Goal: Task Accomplishment & Management: Manage account settings

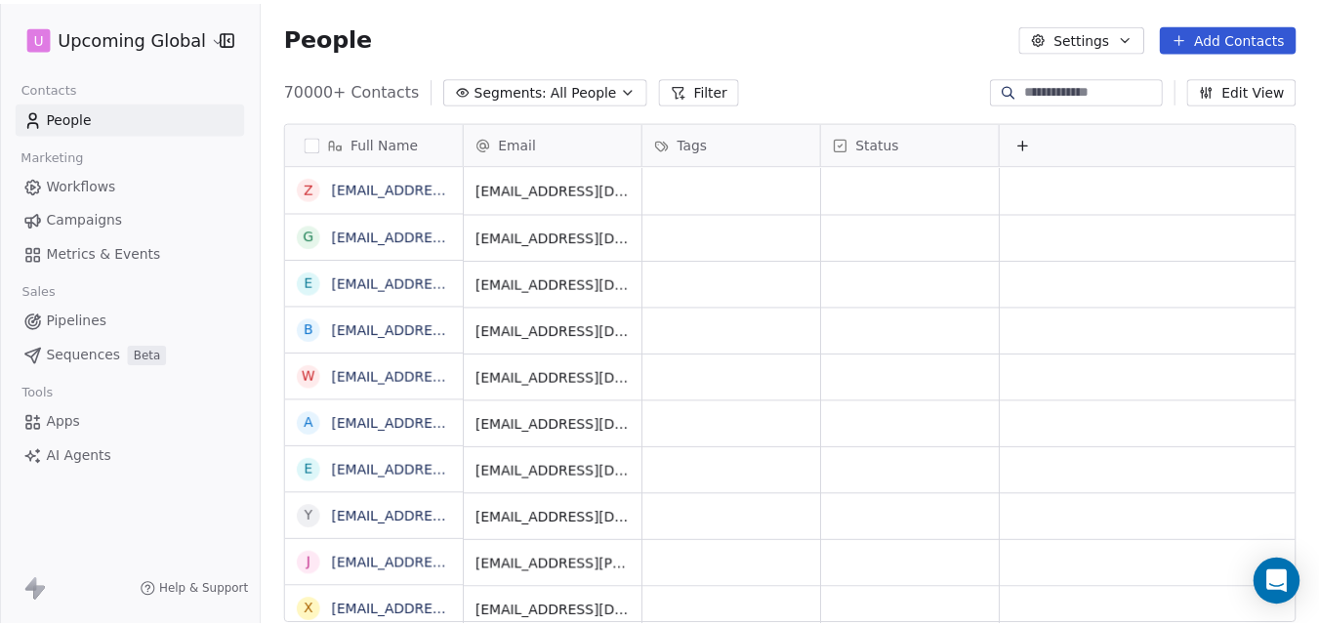
scroll to position [536, 1055]
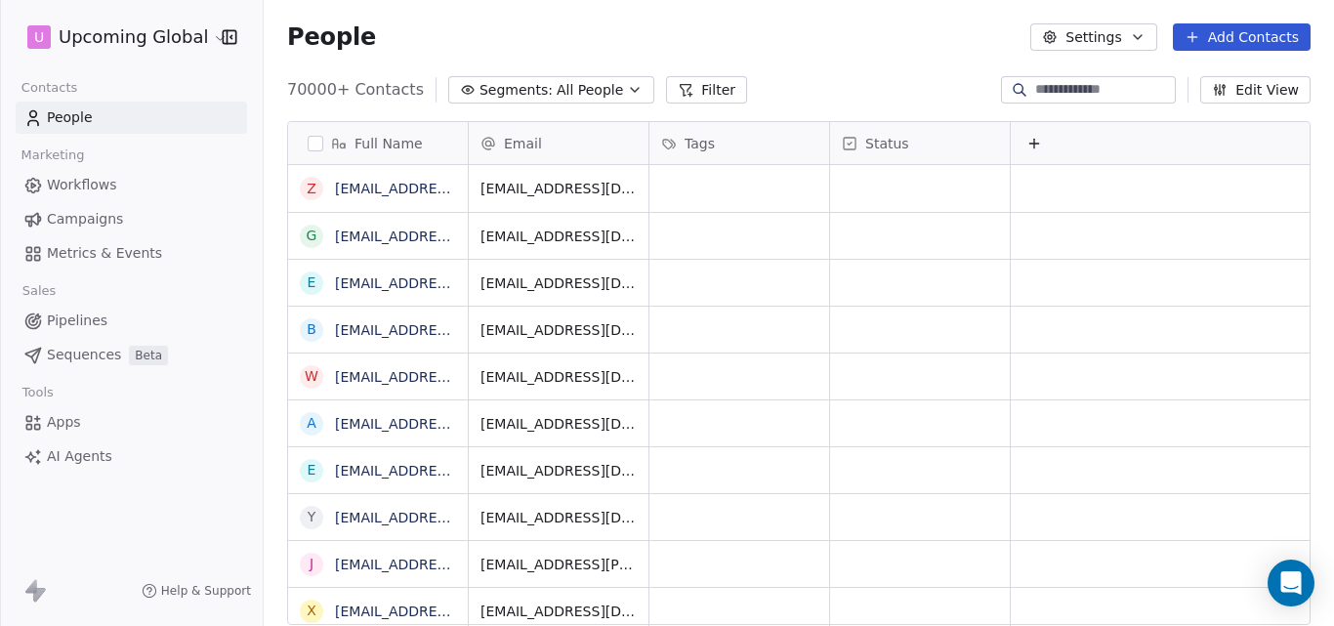
click at [1229, 35] on button "Add Contacts" at bounding box center [1241, 36] width 138 height 27
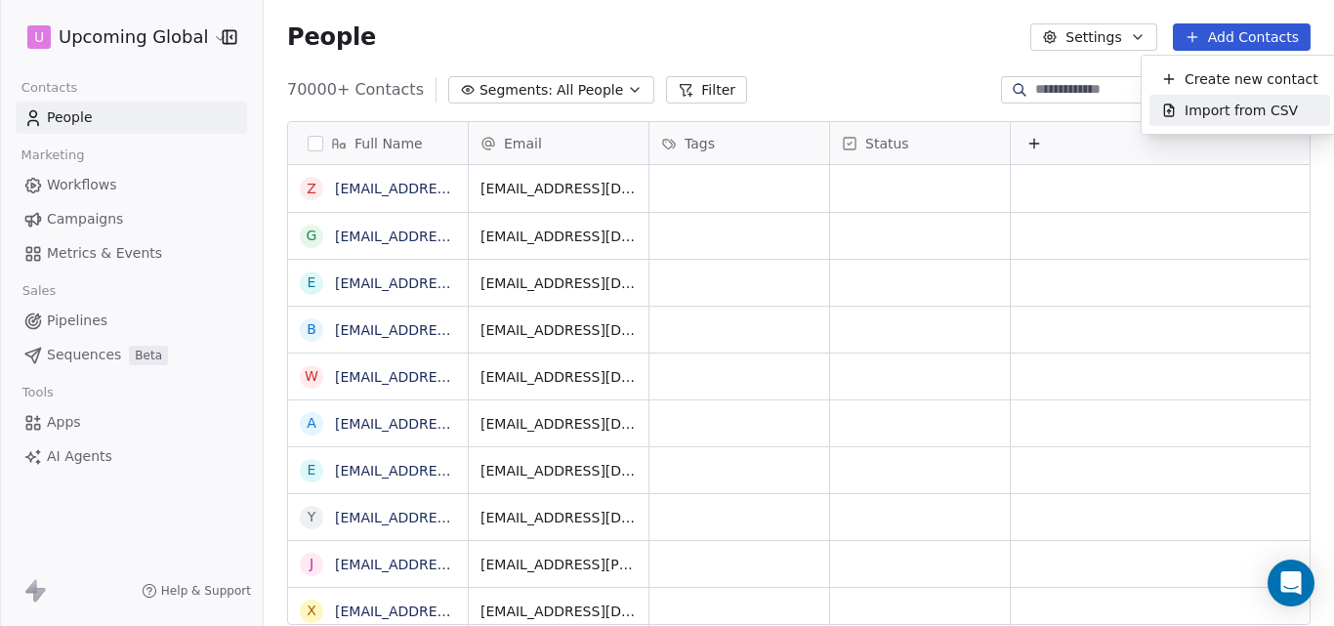
click at [1219, 114] on span "Import from CSV" at bounding box center [1240, 111] width 113 height 21
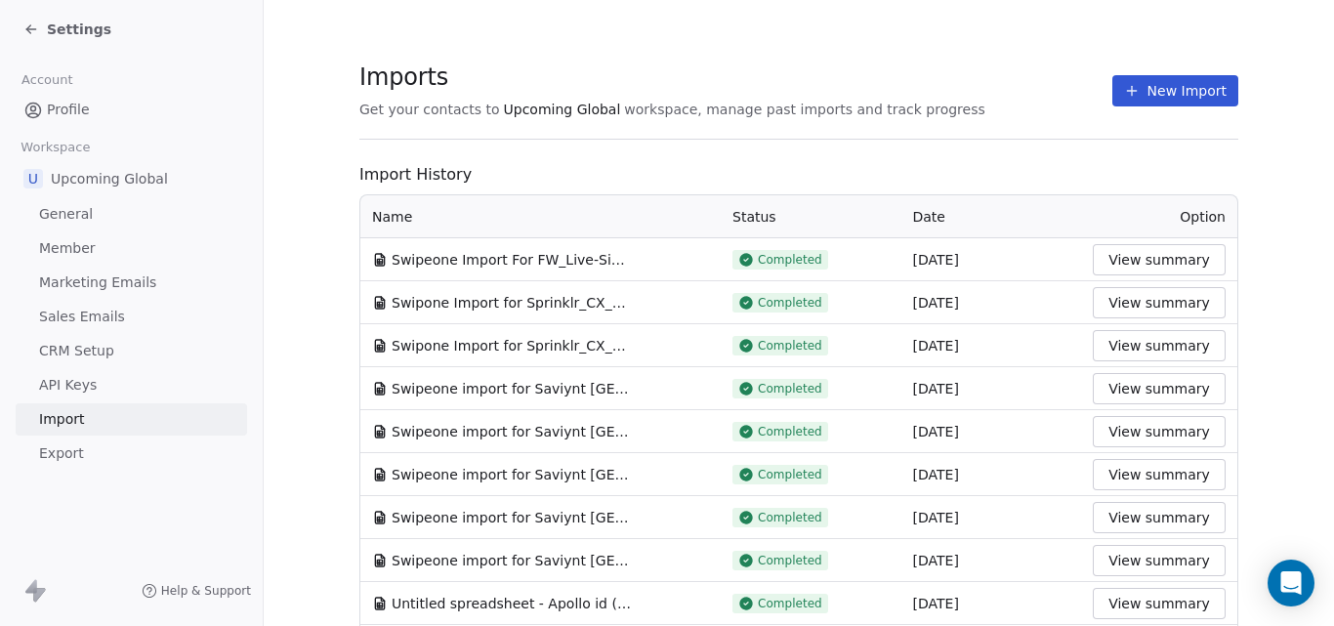
click at [1171, 92] on button "New Import" at bounding box center [1175, 90] width 126 height 31
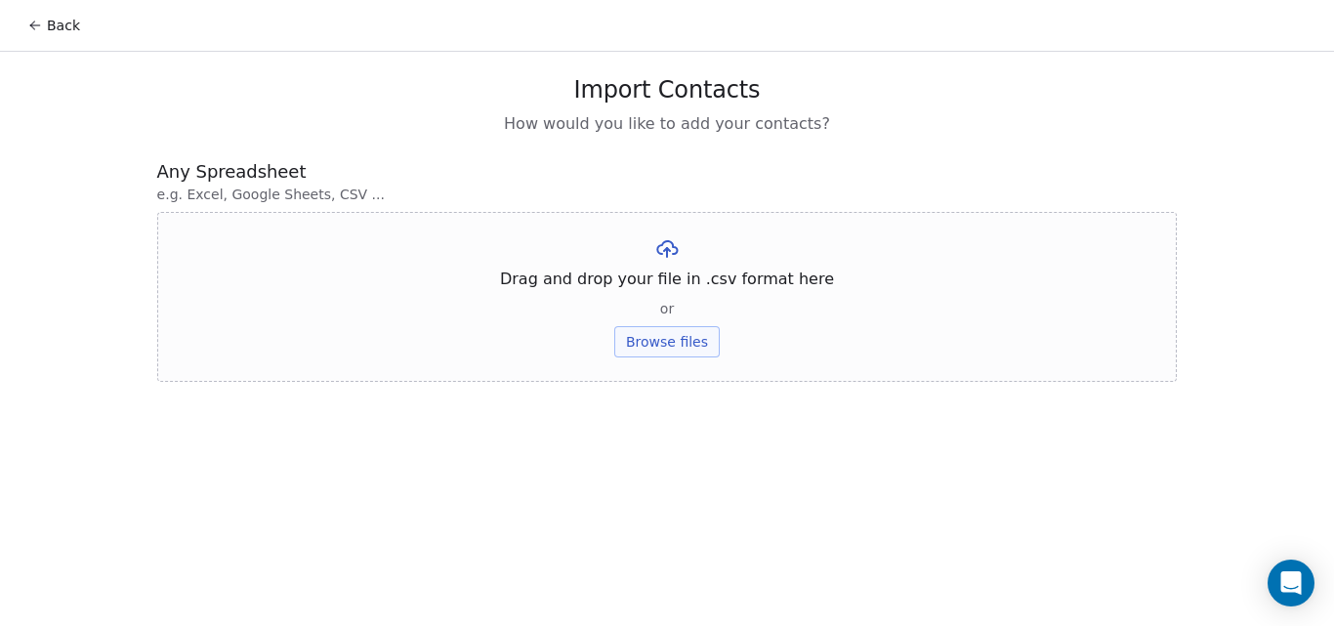
click at [666, 336] on button "Browse files" at bounding box center [666, 341] width 105 height 31
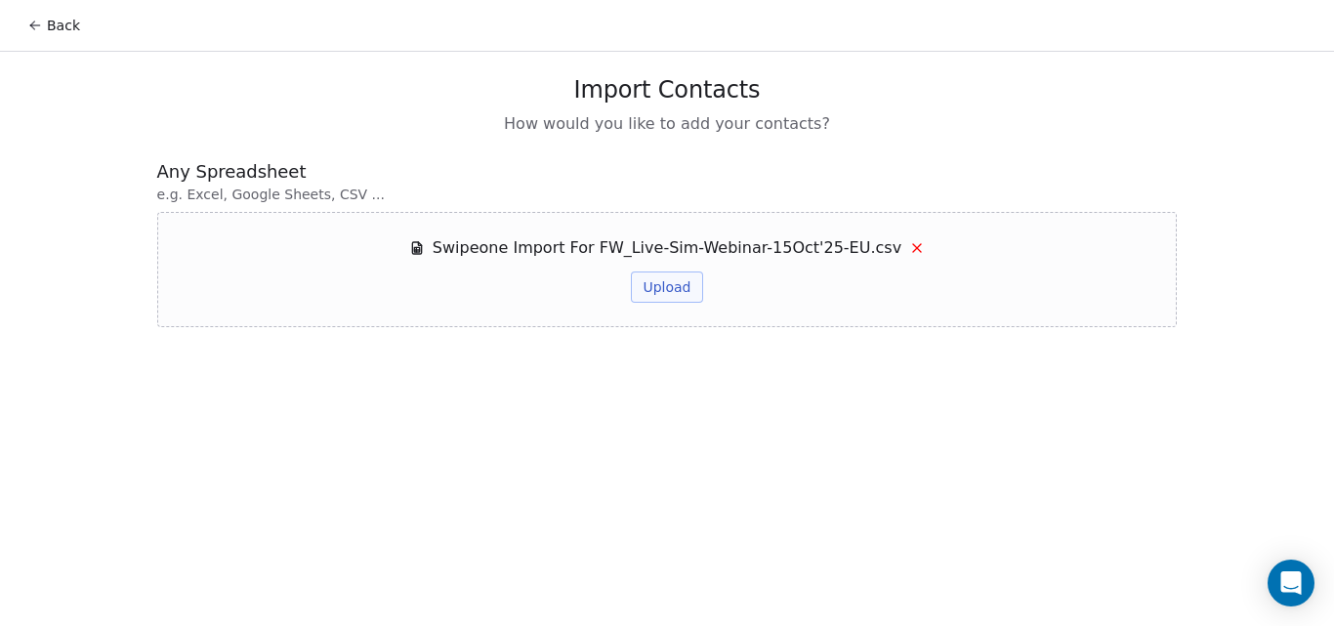
click at [692, 287] on button "Upload" at bounding box center [666, 286] width 71 height 31
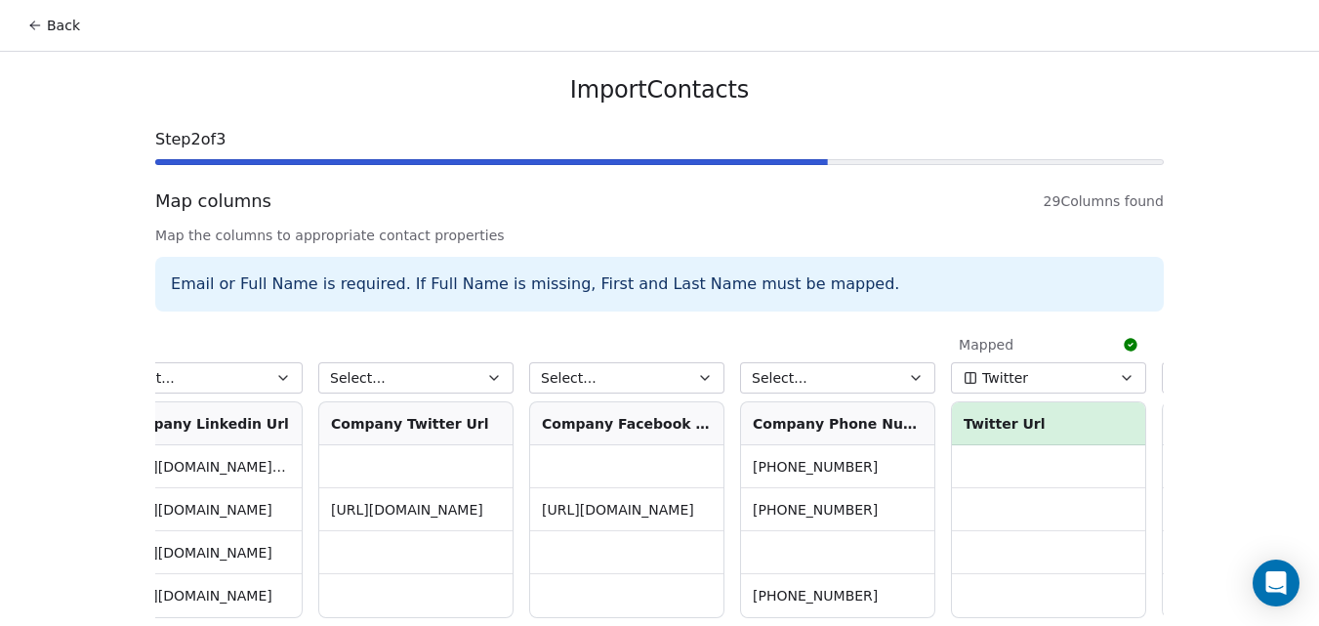
scroll to position [0, 4899]
click at [816, 387] on button "Select..." at bounding box center [836, 377] width 195 height 31
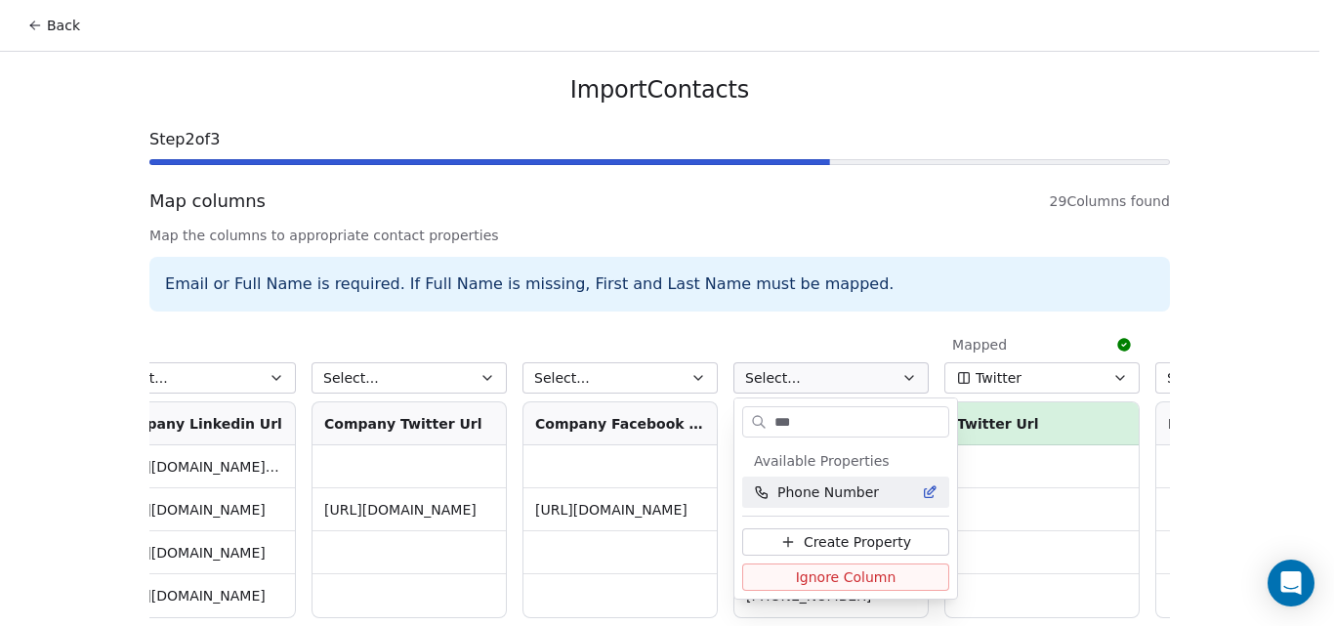
type input "***"
click at [848, 494] on span "Phone Number" at bounding box center [828, 492] width 102 height 20
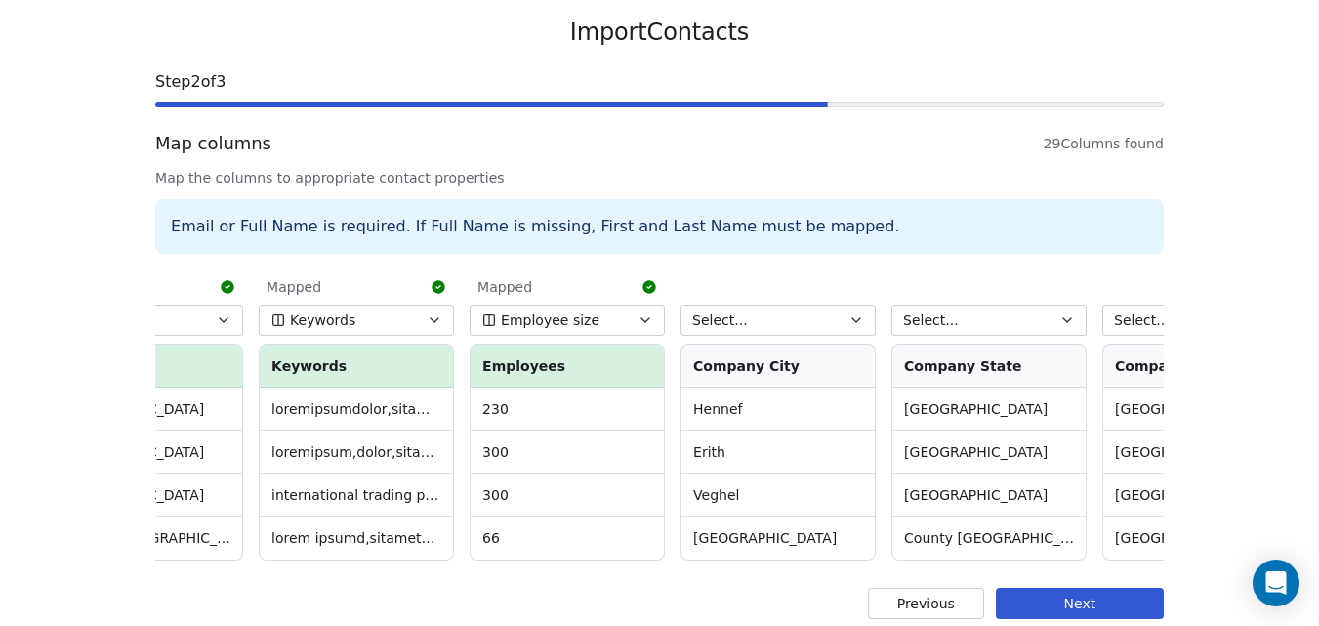
scroll to position [89, 0]
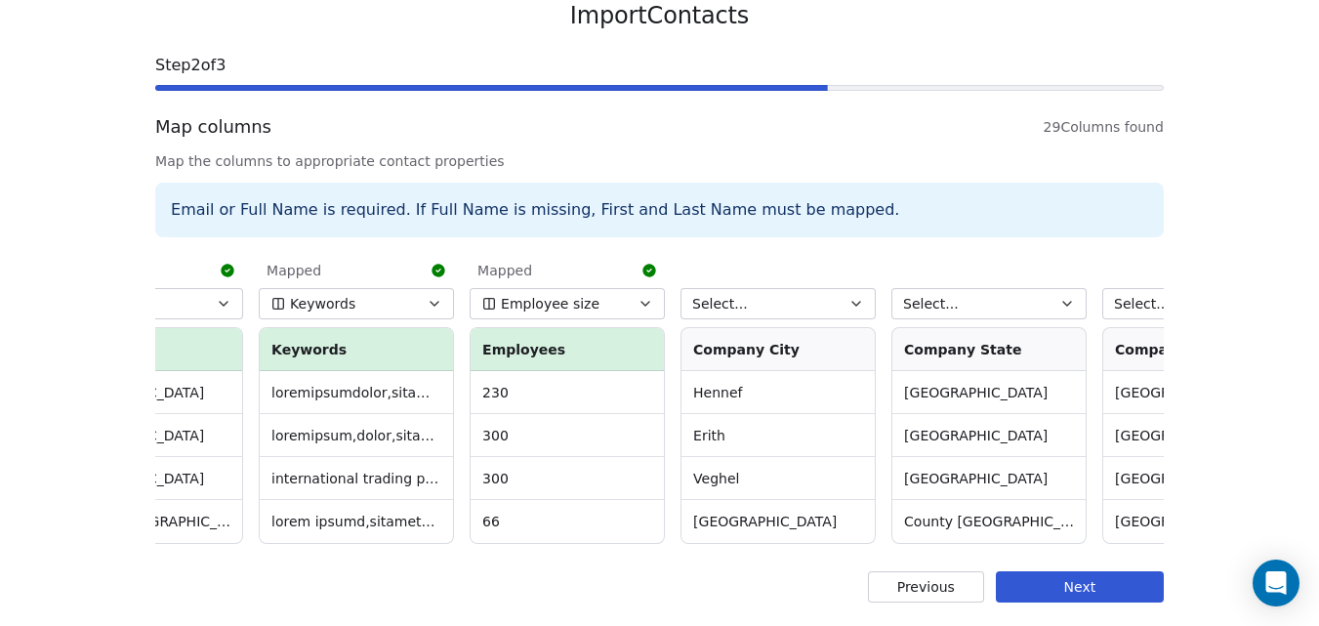
click at [1091, 590] on button "Next" at bounding box center [1080, 586] width 168 height 31
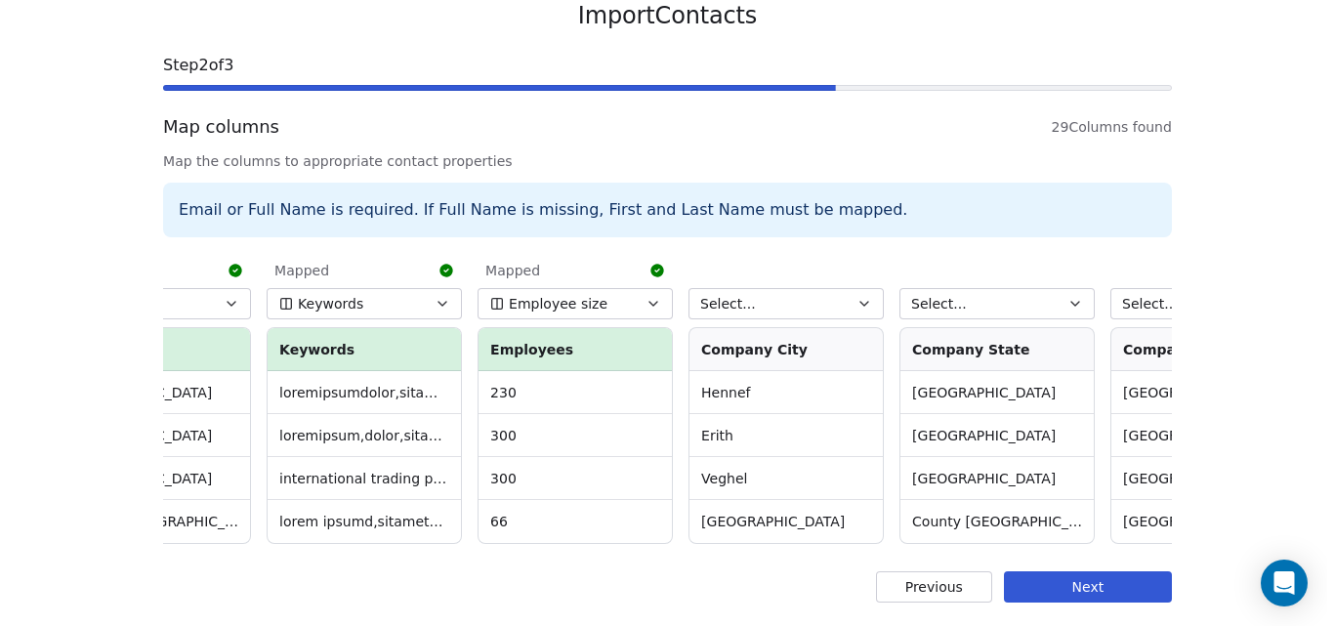
scroll to position [0, 0]
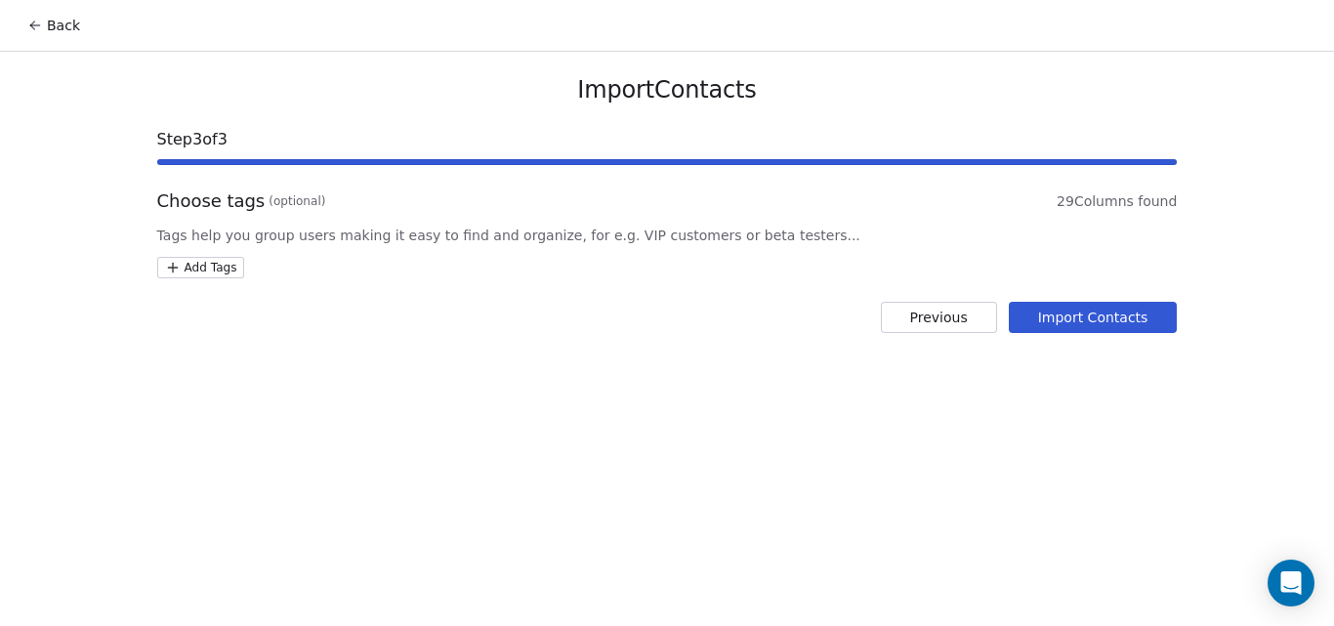
click at [1073, 320] on button "Import Contacts" at bounding box center [1092, 317] width 169 height 31
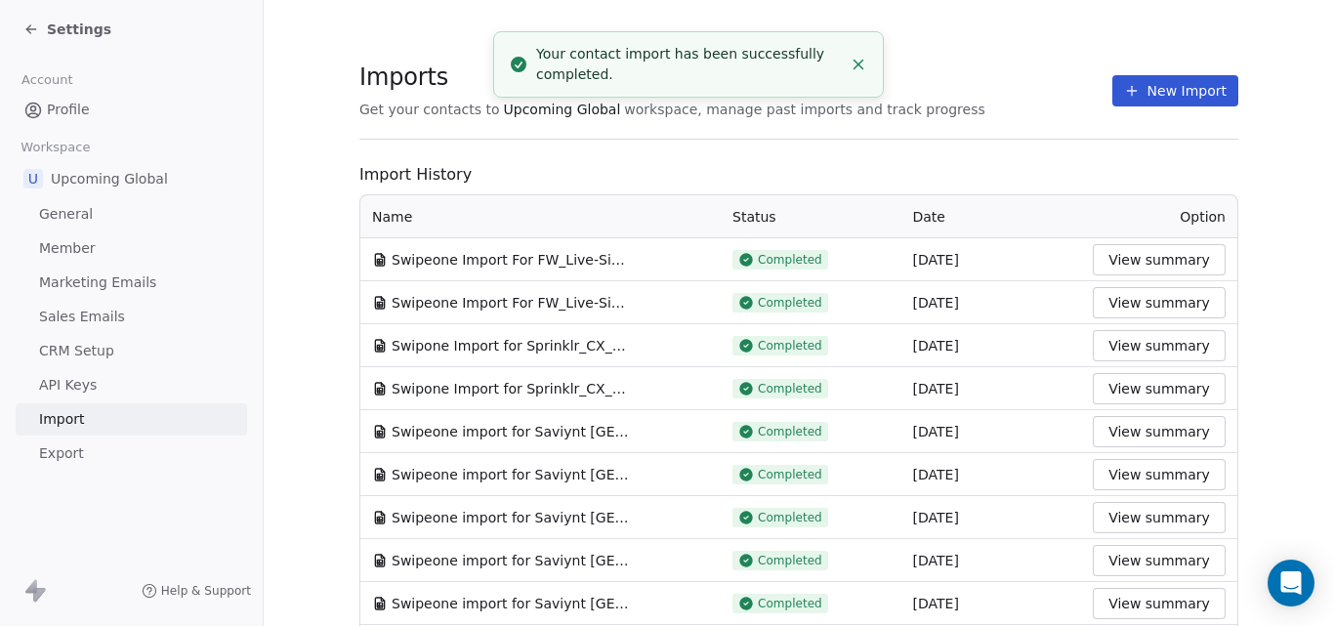
click at [62, 33] on span "Settings" at bounding box center [79, 30] width 64 height 20
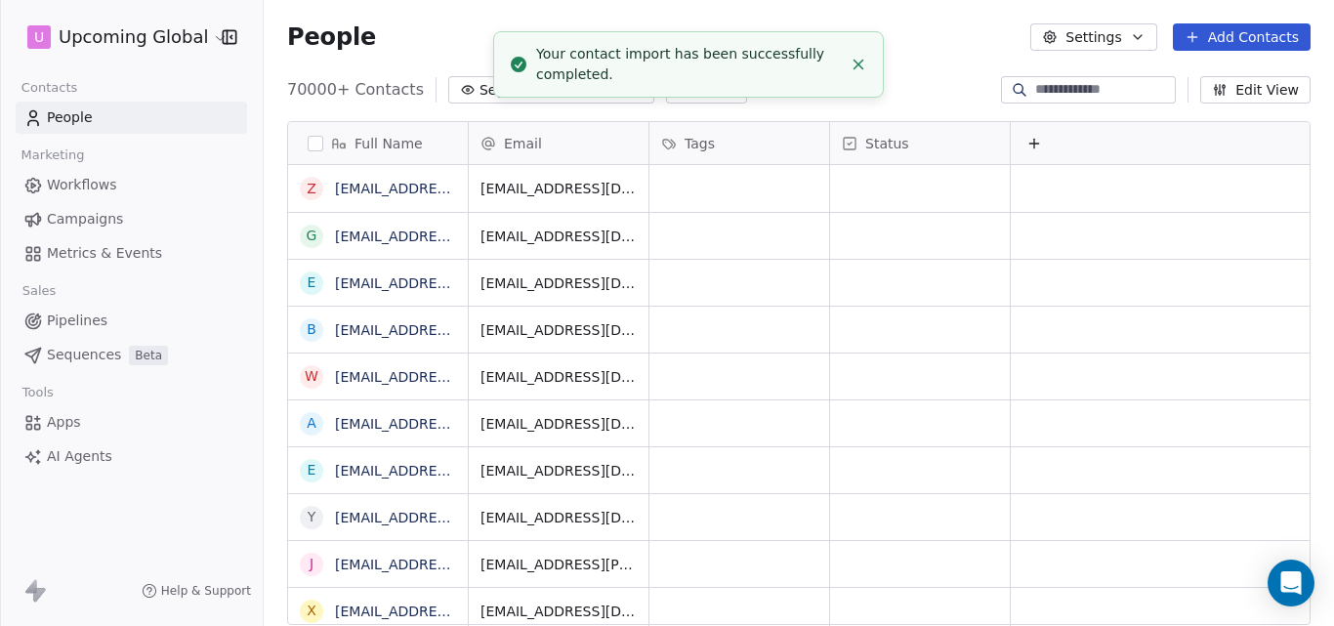
scroll to position [536, 1055]
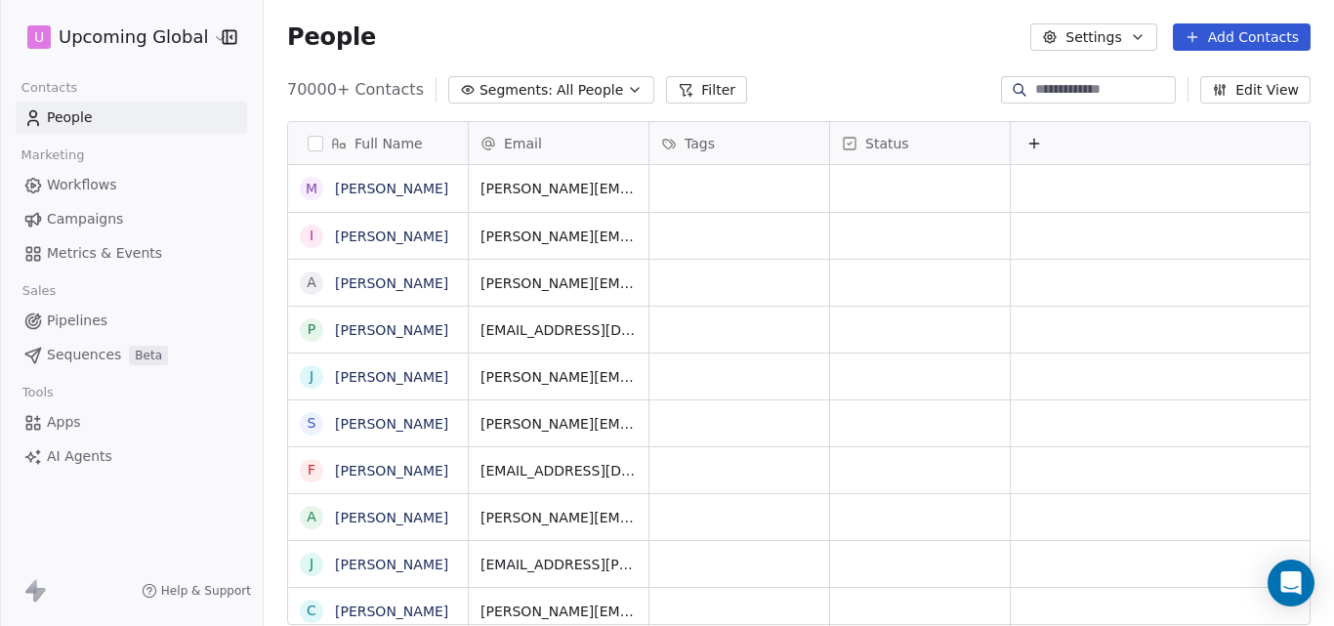
click at [677, 87] on icon at bounding box center [685, 90] width 16 height 16
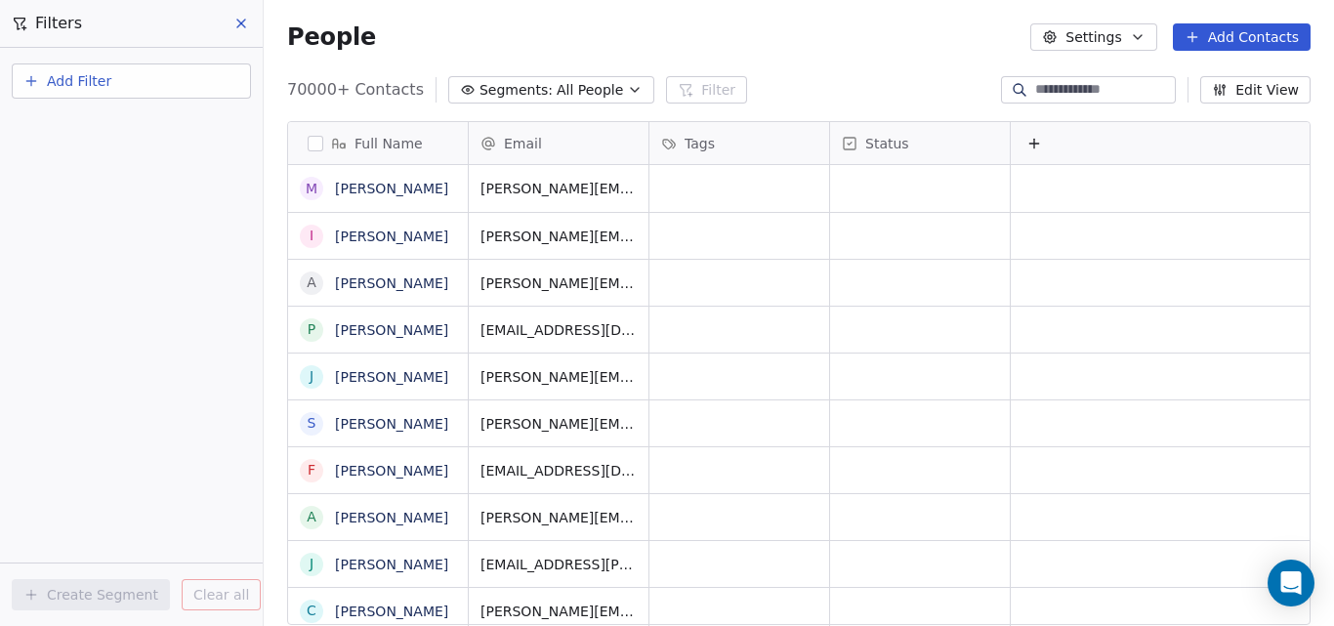
click at [74, 82] on span "Add Filter" at bounding box center [79, 81] width 64 height 21
click at [83, 122] on span "Contact properties" at bounding box center [95, 127] width 127 height 21
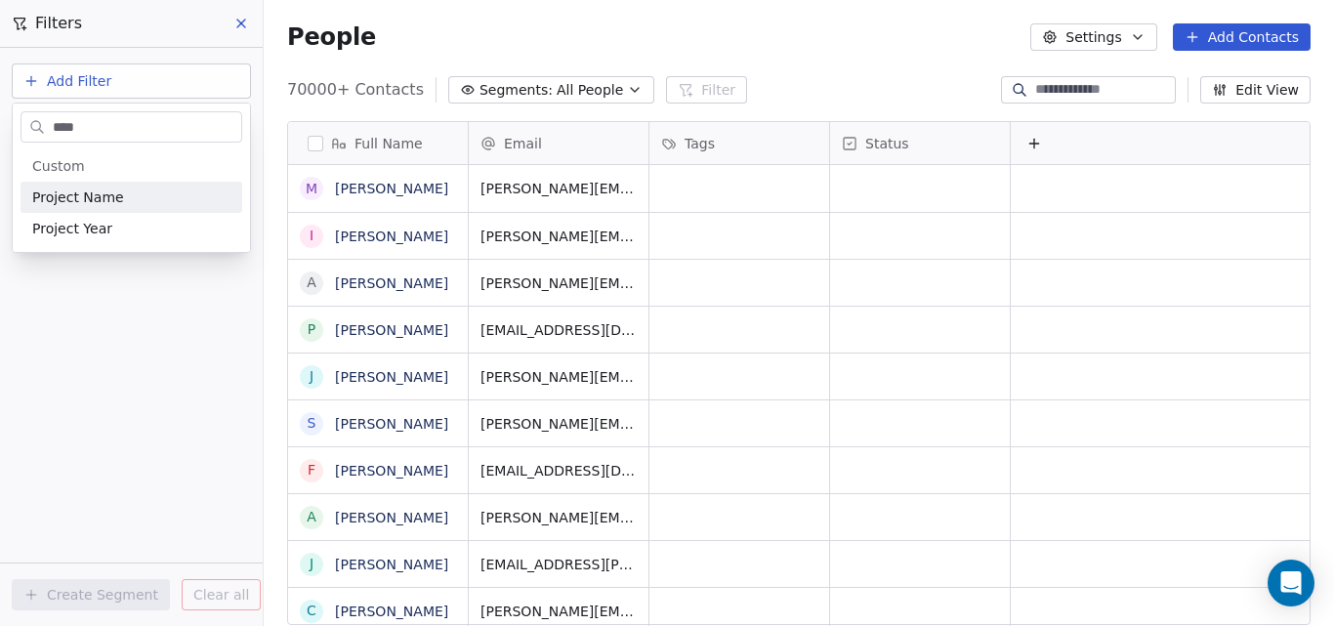
type input "*****"
click at [83, 195] on span "Project Name" at bounding box center [78, 197] width 92 height 20
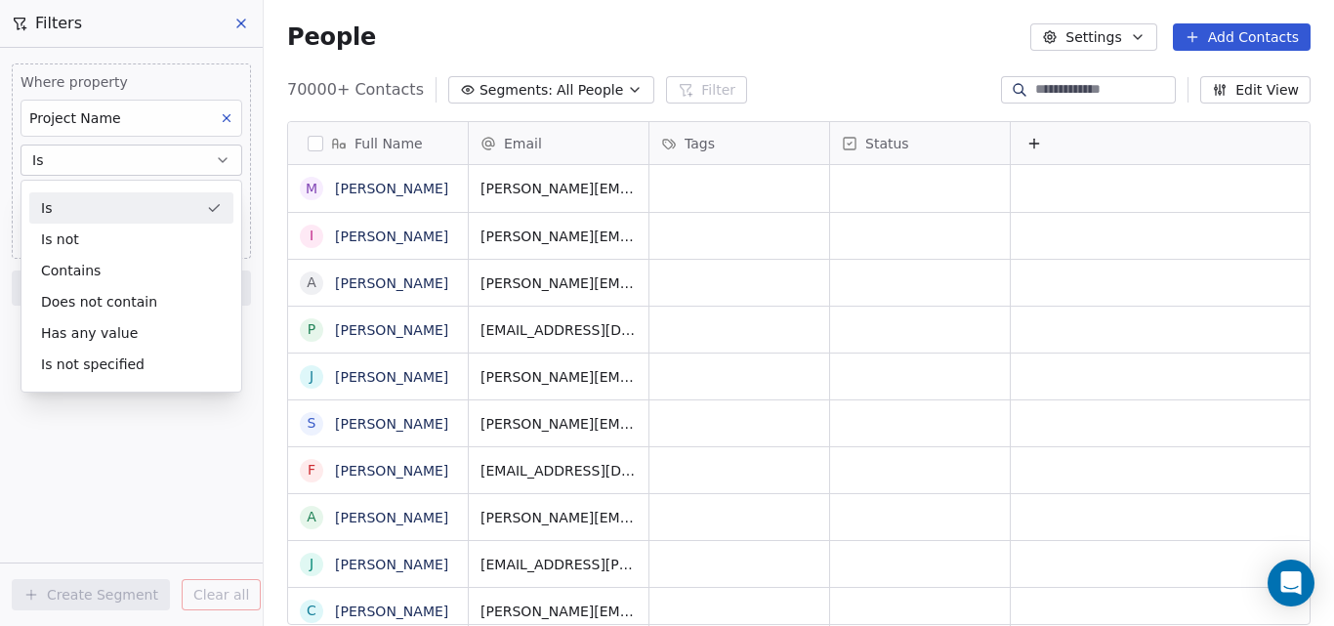
click at [83, 200] on div "Is" at bounding box center [131, 207] width 204 height 31
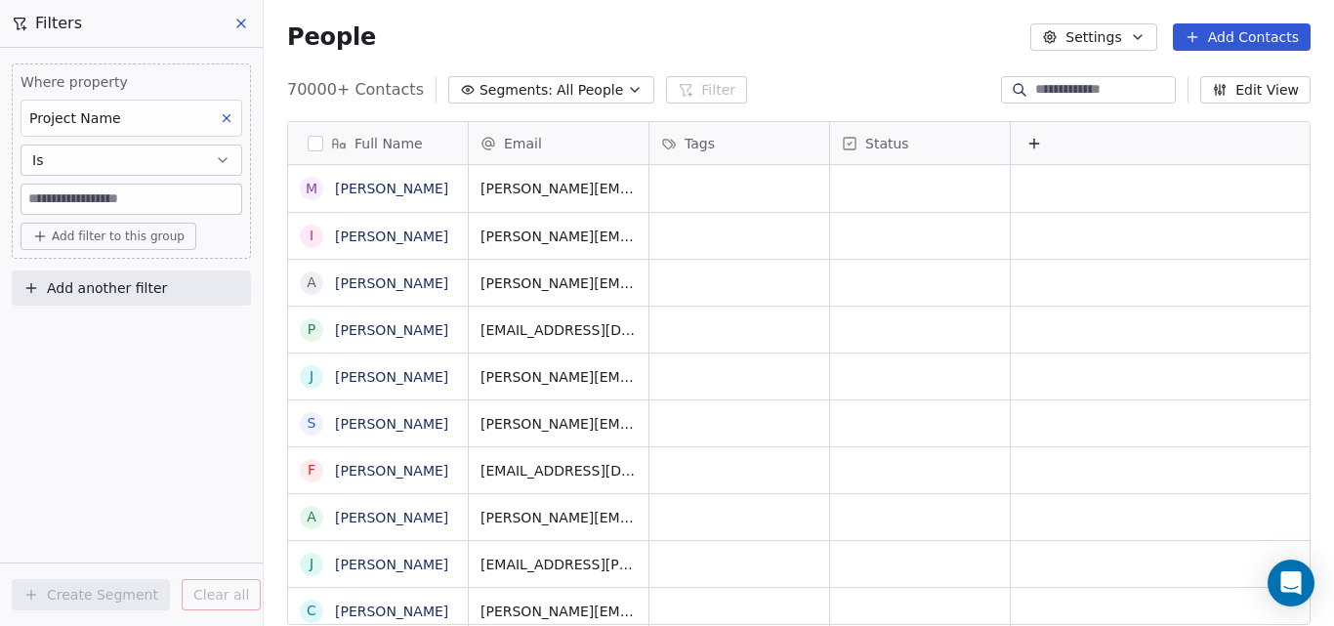
click at [85, 200] on input at bounding box center [131, 199] width 220 height 29
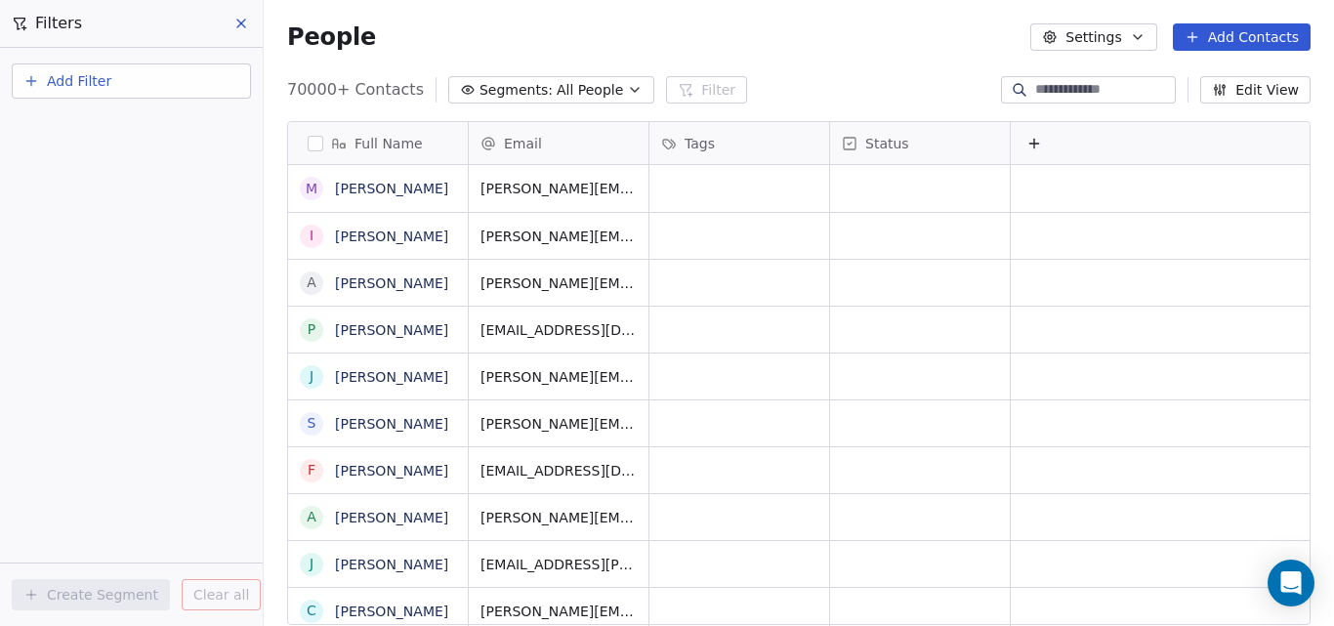
click at [213, 86] on button "Add Filter" at bounding box center [131, 80] width 239 height 35
click at [201, 120] on div "Contact properties" at bounding box center [131, 127] width 198 height 21
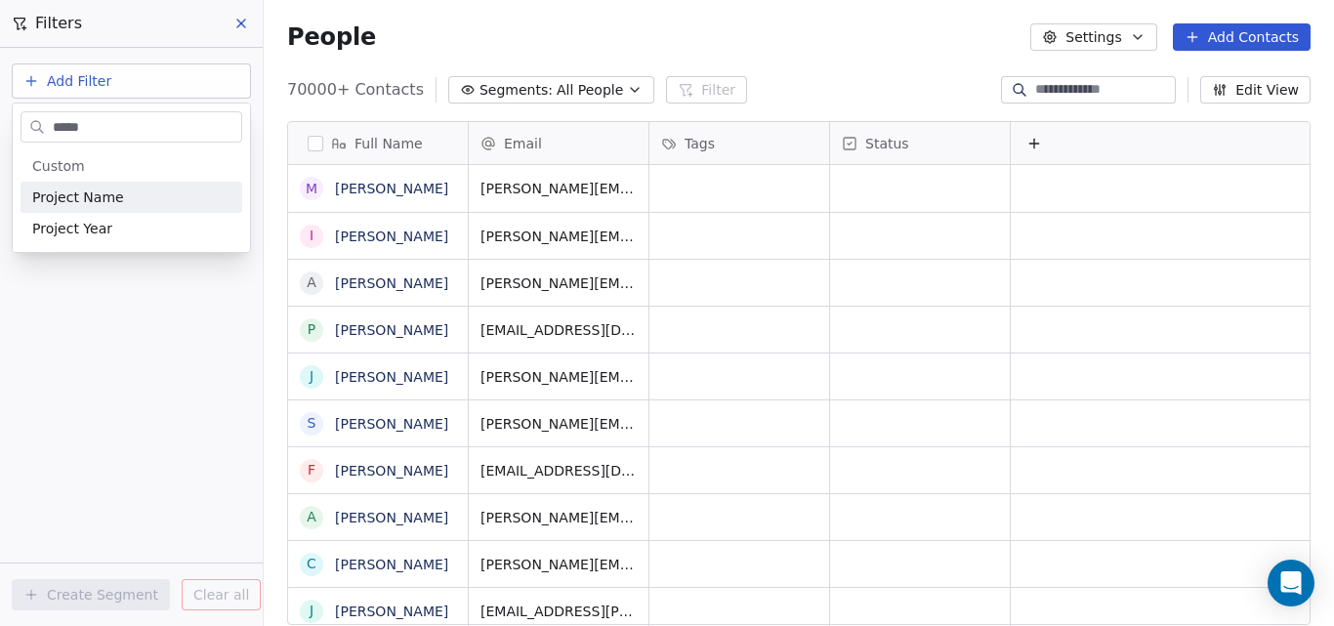
type input "*****"
click at [167, 201] on div "Project Name" at bounding box center [131, 197] width 198 height 20
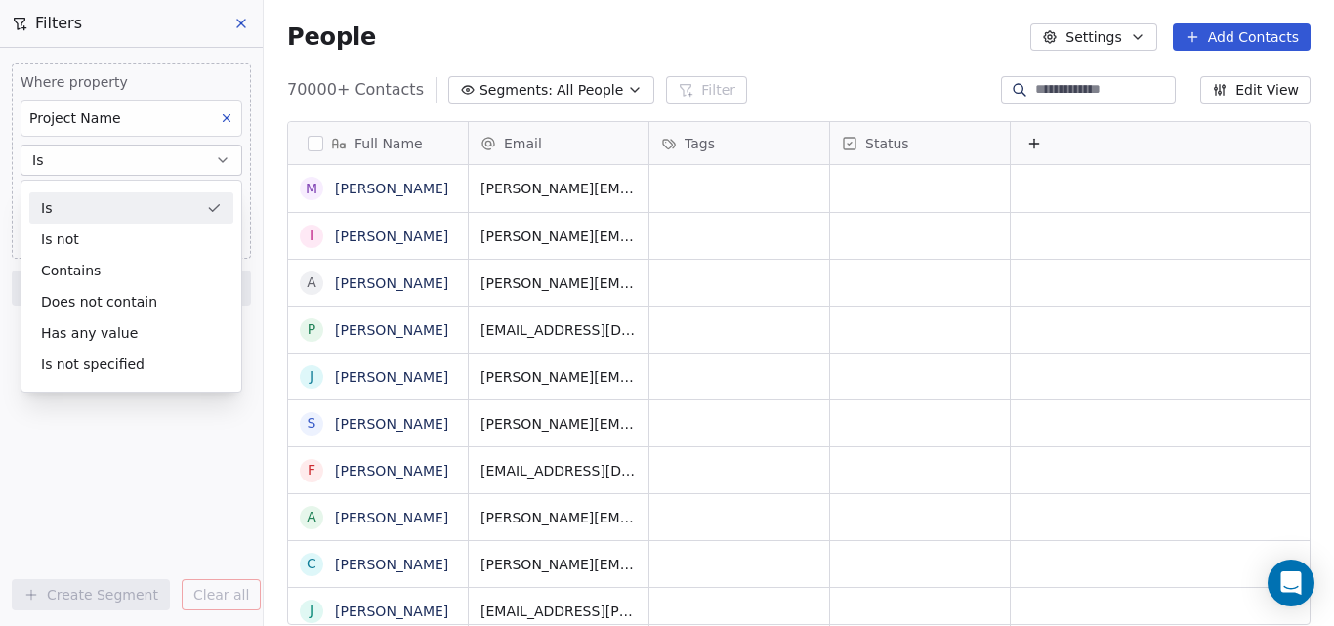
click at [167, 201] on div "Is" at bounding box center [131, 207] width 204 height 31
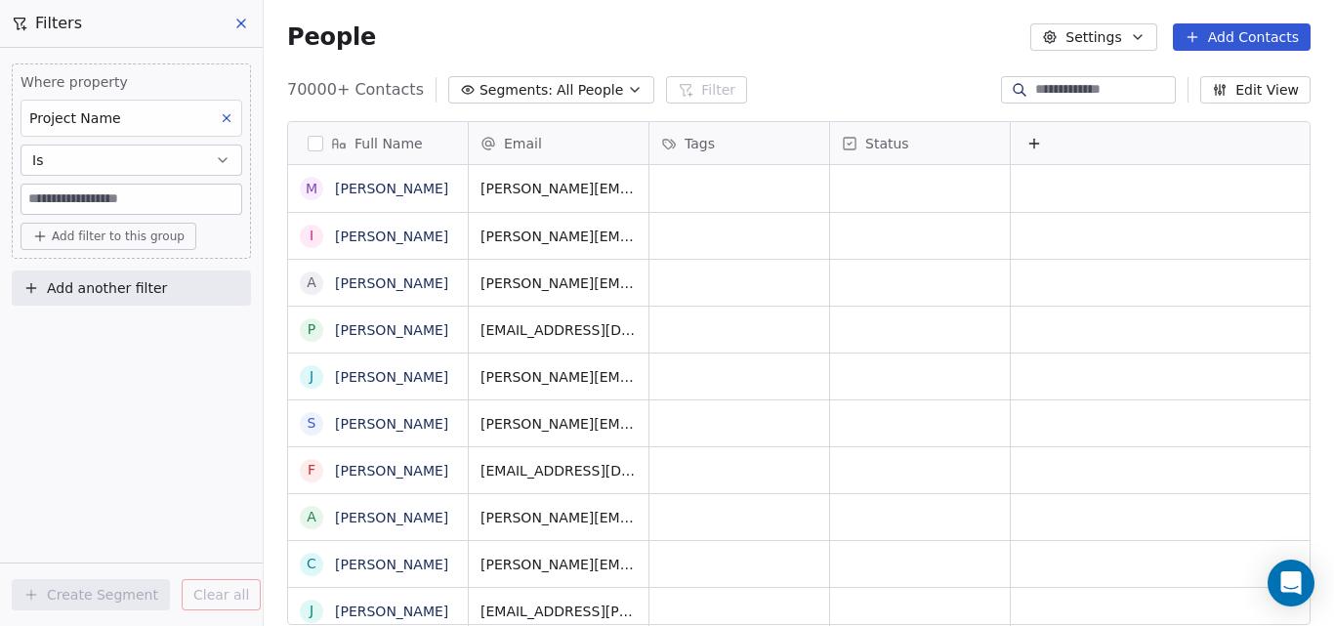
click at [167, 200] on input at bounding box center [131, 199] width 220 height 29
paste input "**********"
type input "**********"
click at [161, 232] on span "Add filter to this group" at bounding box center [118, 236] width 133 height 16
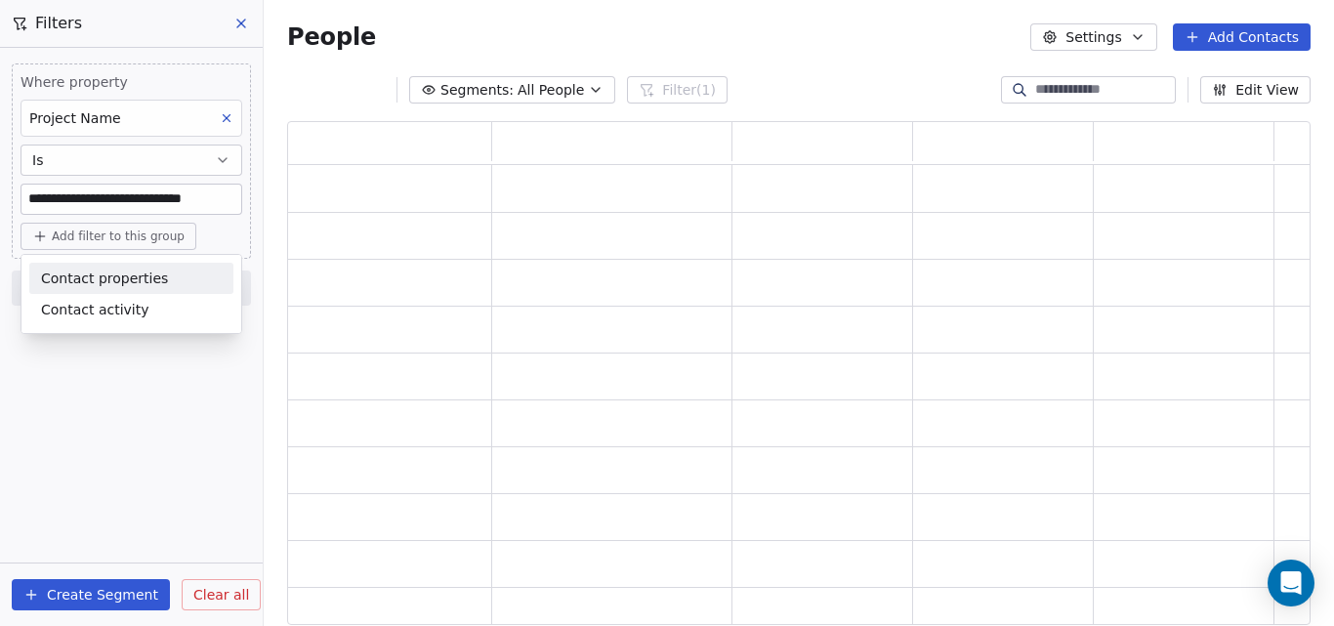
scroll to position [489, 1008]
click at [95, 590] on html "**********" at bounding box center [667, 313] width 1334 height 626
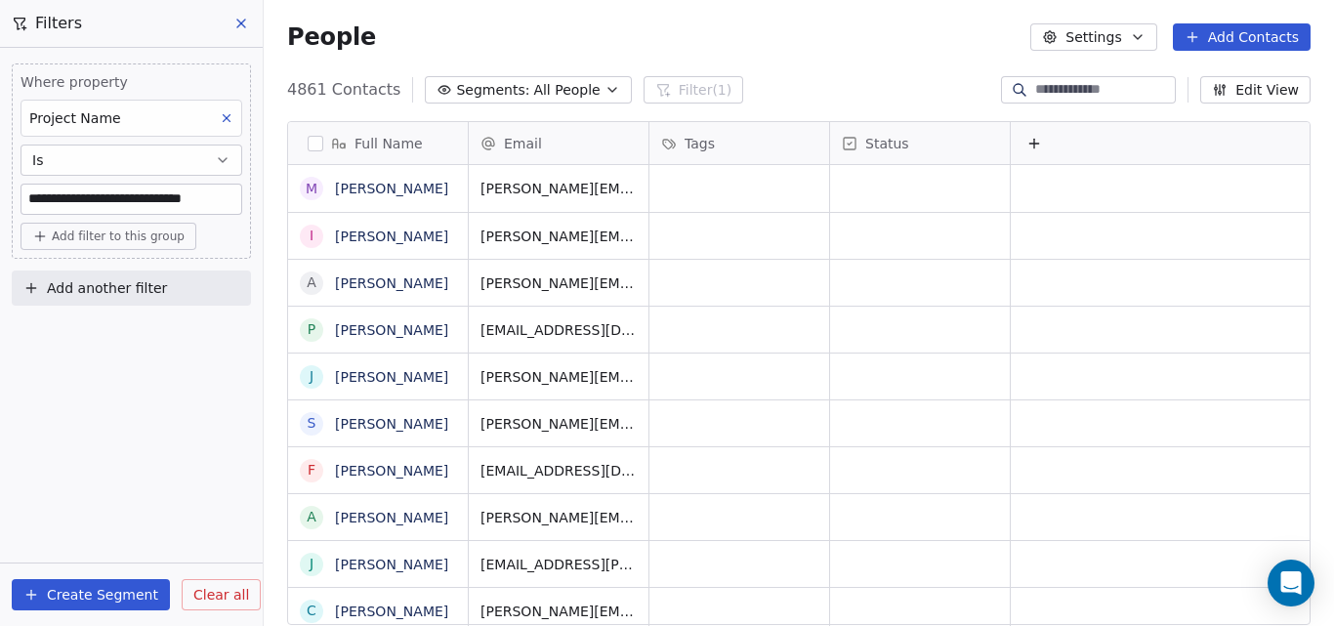
scroll to position [536, 1055]
click at [62, 592] on button "Create Segment" at bounding box center [91, 594] width 158 height 31
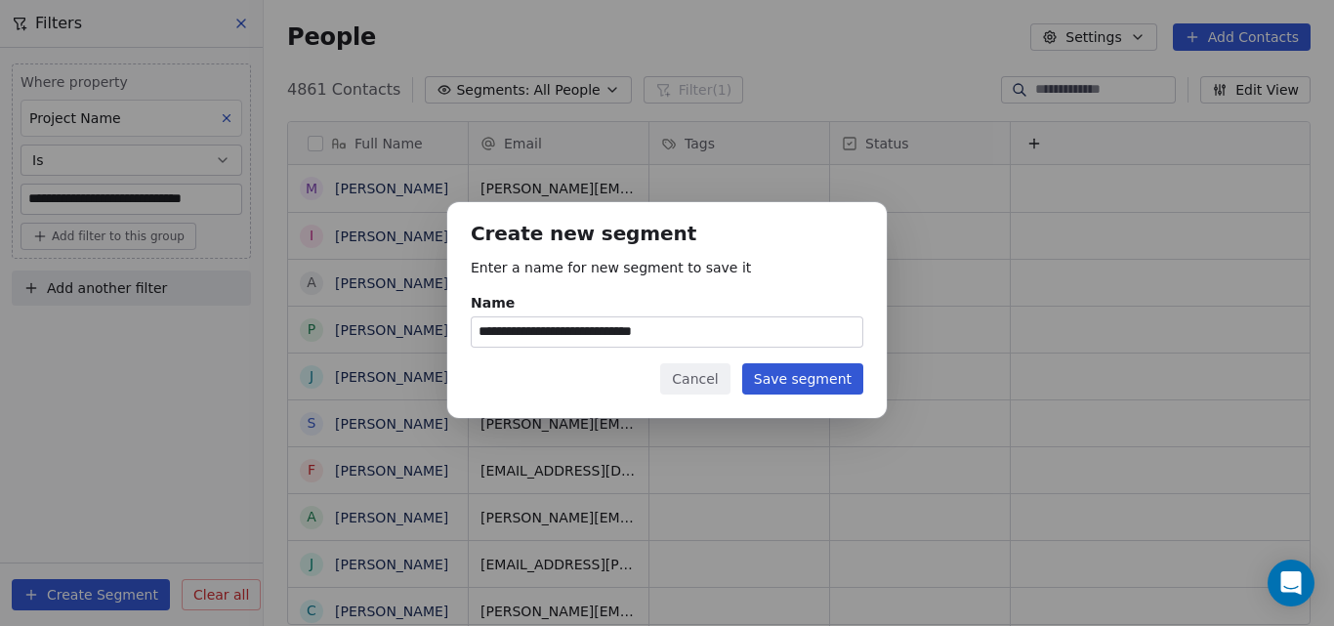
type input "**********"
click at [783, 377] on button "Save segment" at bounding box center [802, 378] width 121 height 31
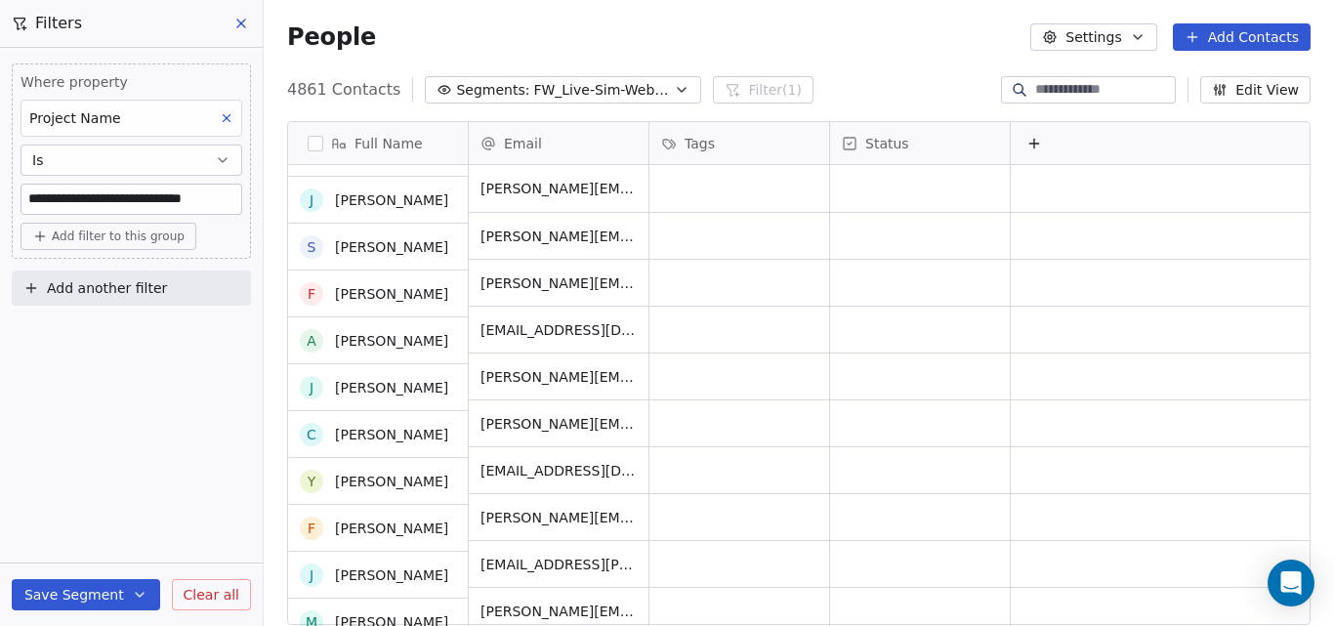
scroll to position [0, 0]
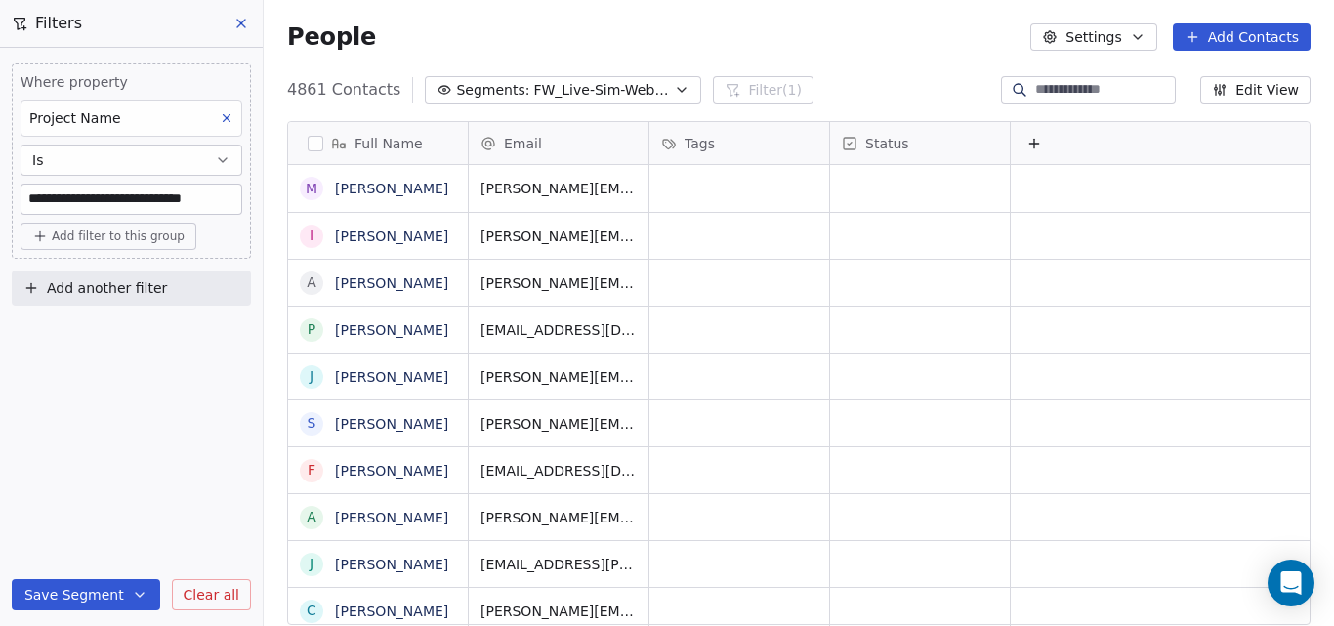
click at [674, 92] on icon "button" at bounding box center [682, 90] width 16 height 16
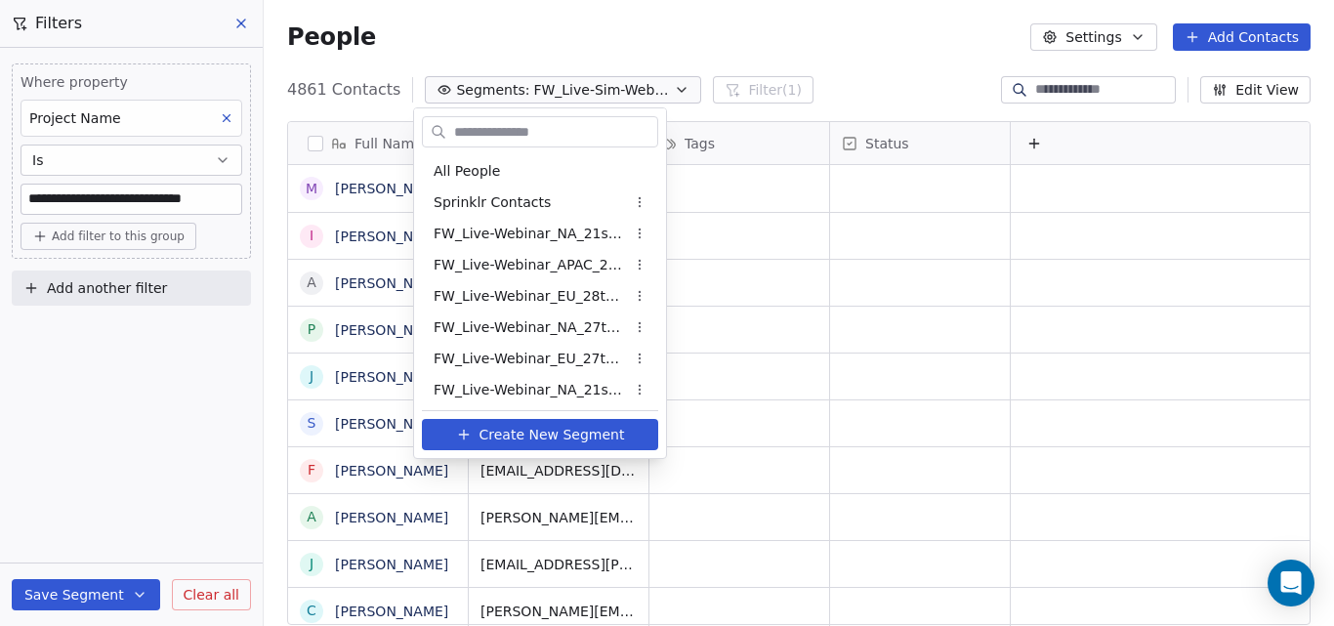
scroll to position [596, 0]
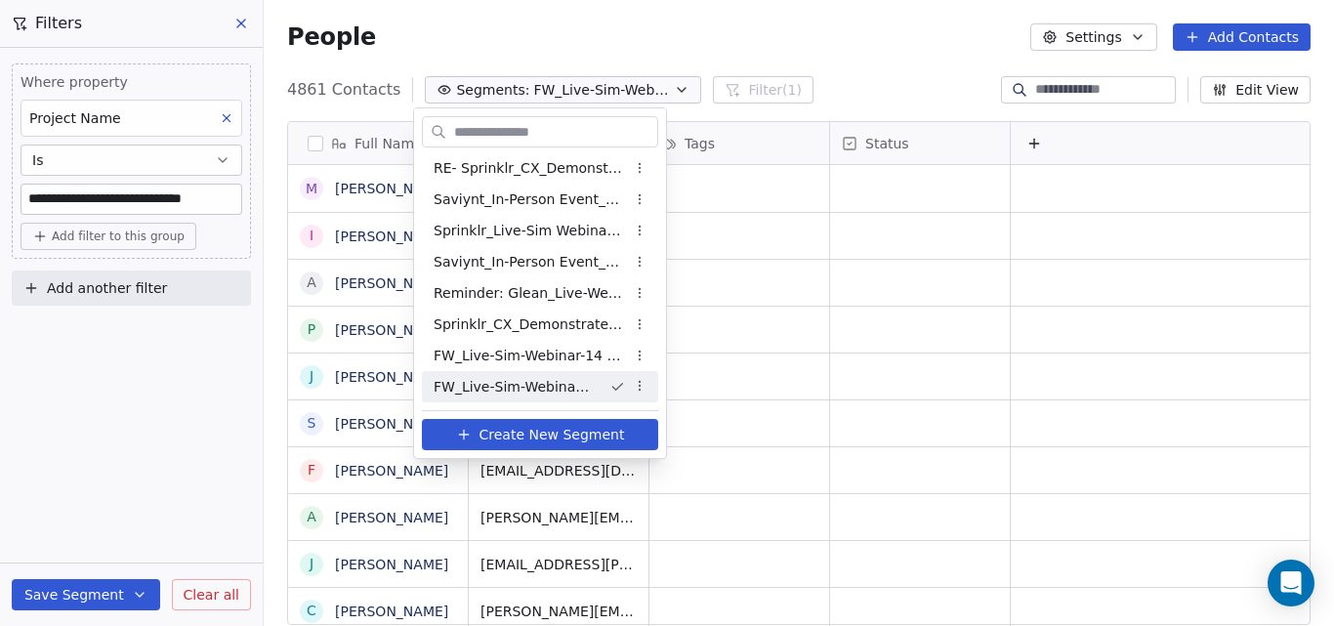
click at [556, 385] on span "FW_Live-Sim-Webinar-15Oct'25-EU" at bounding box center [513, 387] width 160 height 21
